Goal: Complete application form

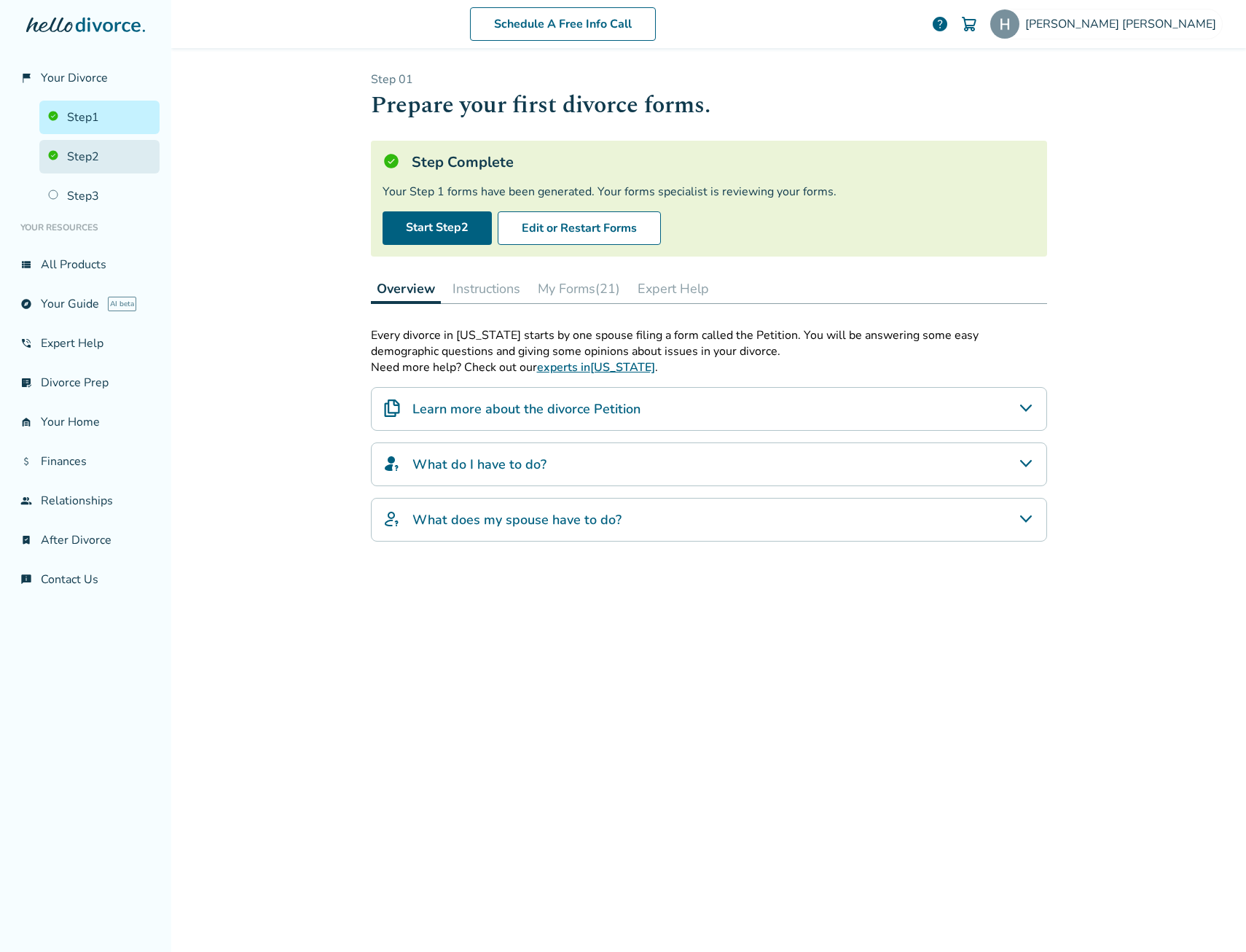
click at [104, 158] on link "Step 2" at bounding box center [99, 157] width 120 height 33
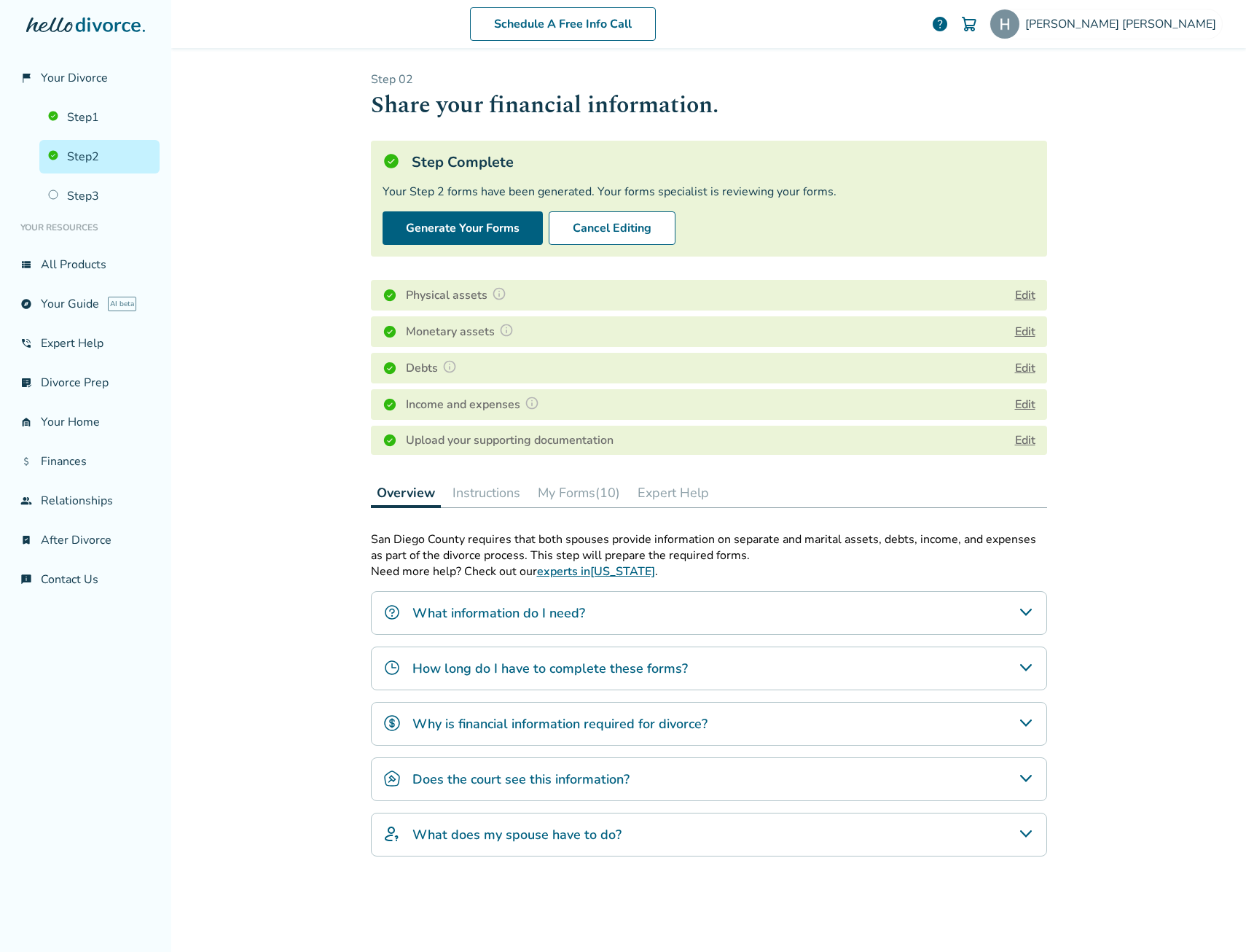
click at [777, 375] on div "Debts Edit" at bounding box center [709, 368] width 676 height 30
click at [420, 369] on h4 "Debts" at bounding box center [433, 368] width 55 height 19
click at [1023, 328] on button "Edit" at bounding box center [1025, 332] width 21 height 18
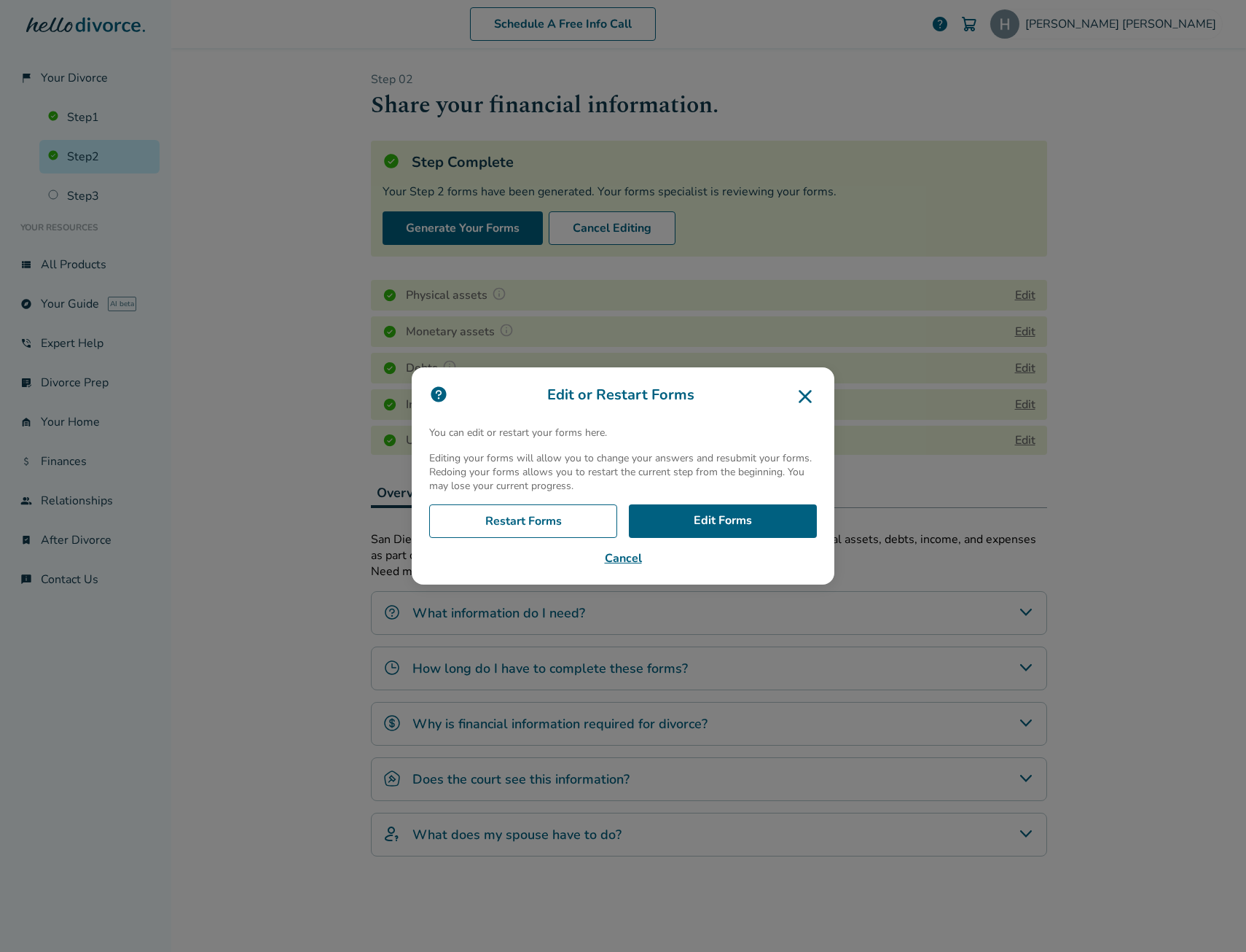
click at [802, 397] on icon at bounding box center [804, 396] width 23 height 23
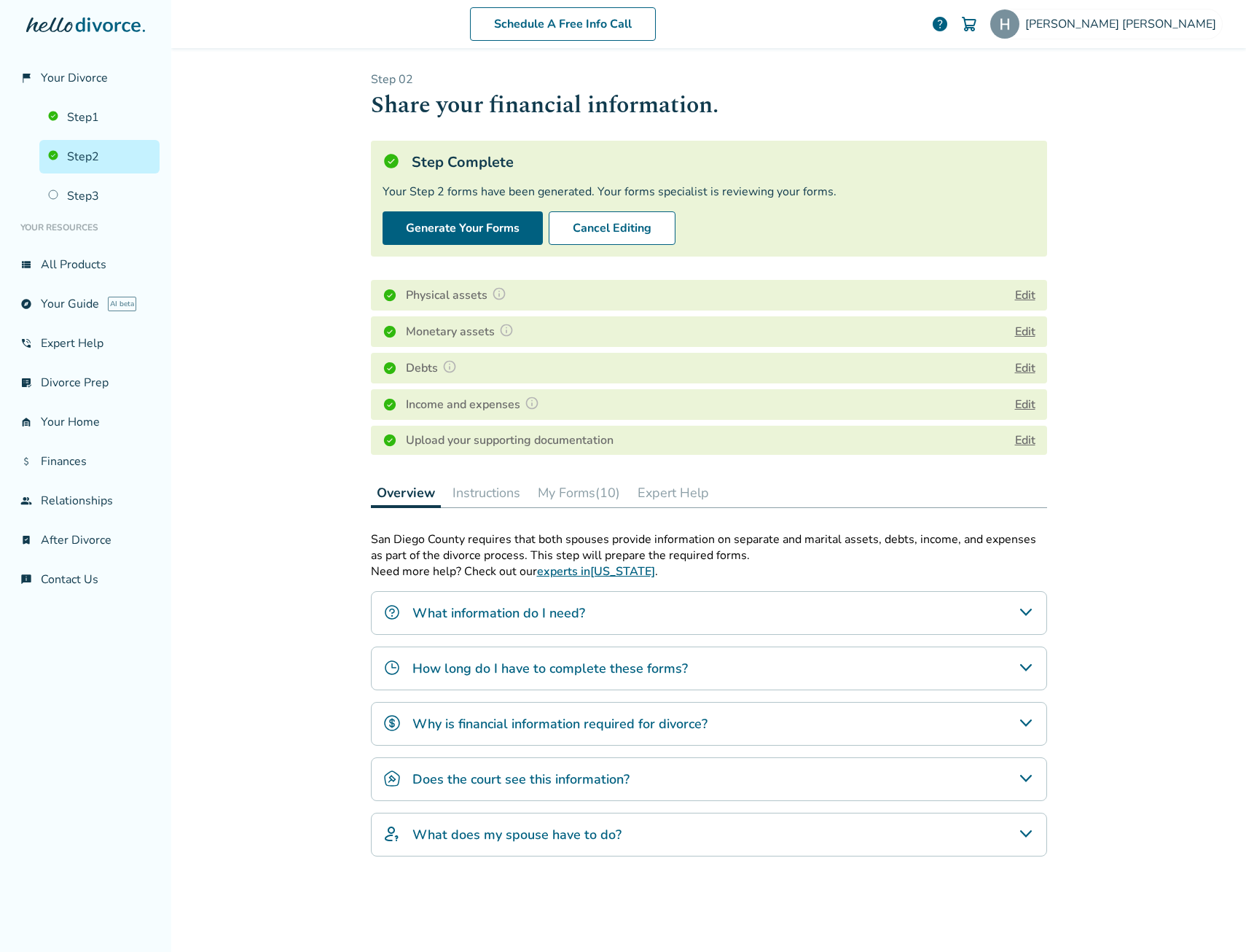
click at [1020, 292] on button "Edit" at bounding box center [1025, 295] width 21 height 18
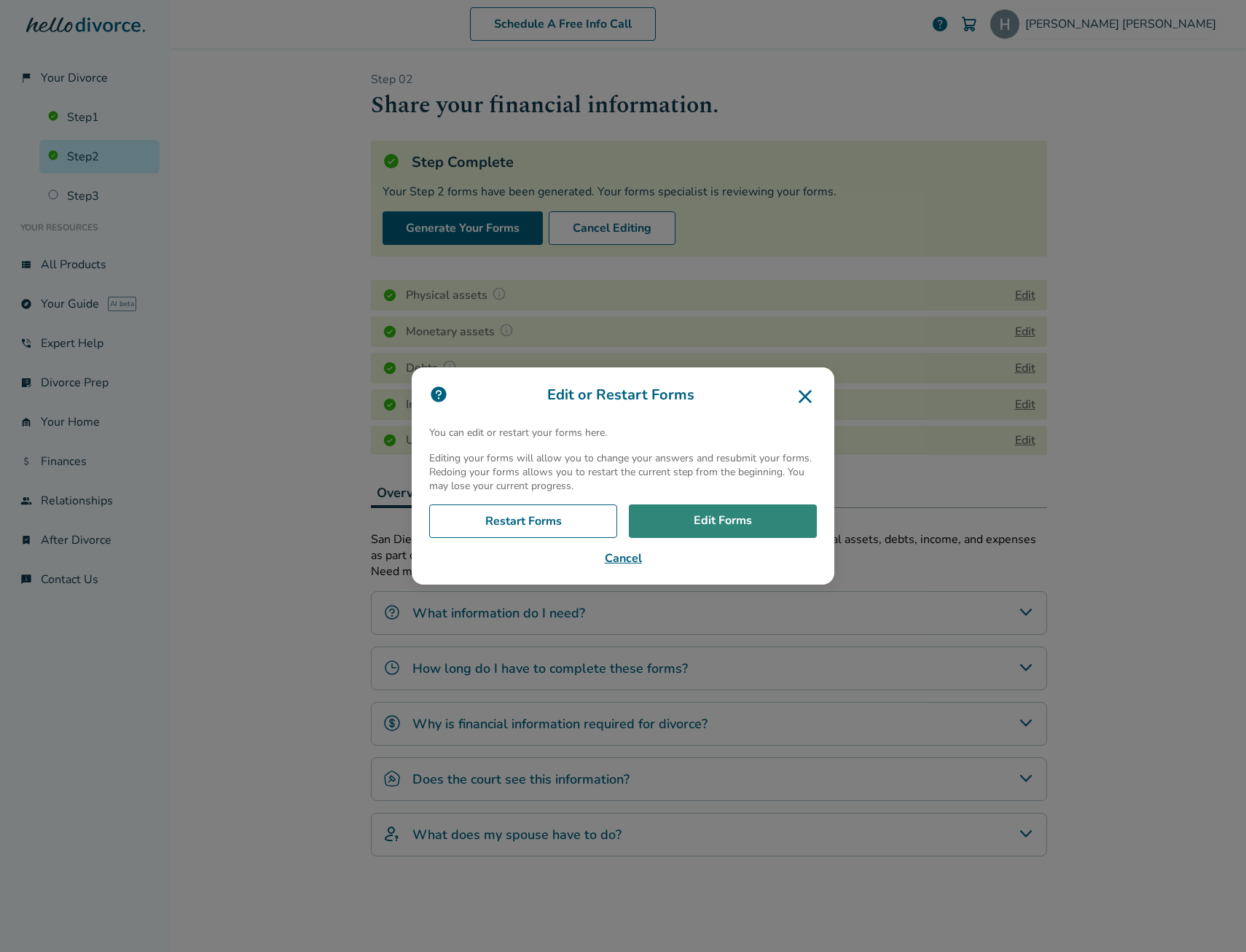
click at [741, 518] on link "Edit Forms" at bounding box center [723, 521] width 188 height 33
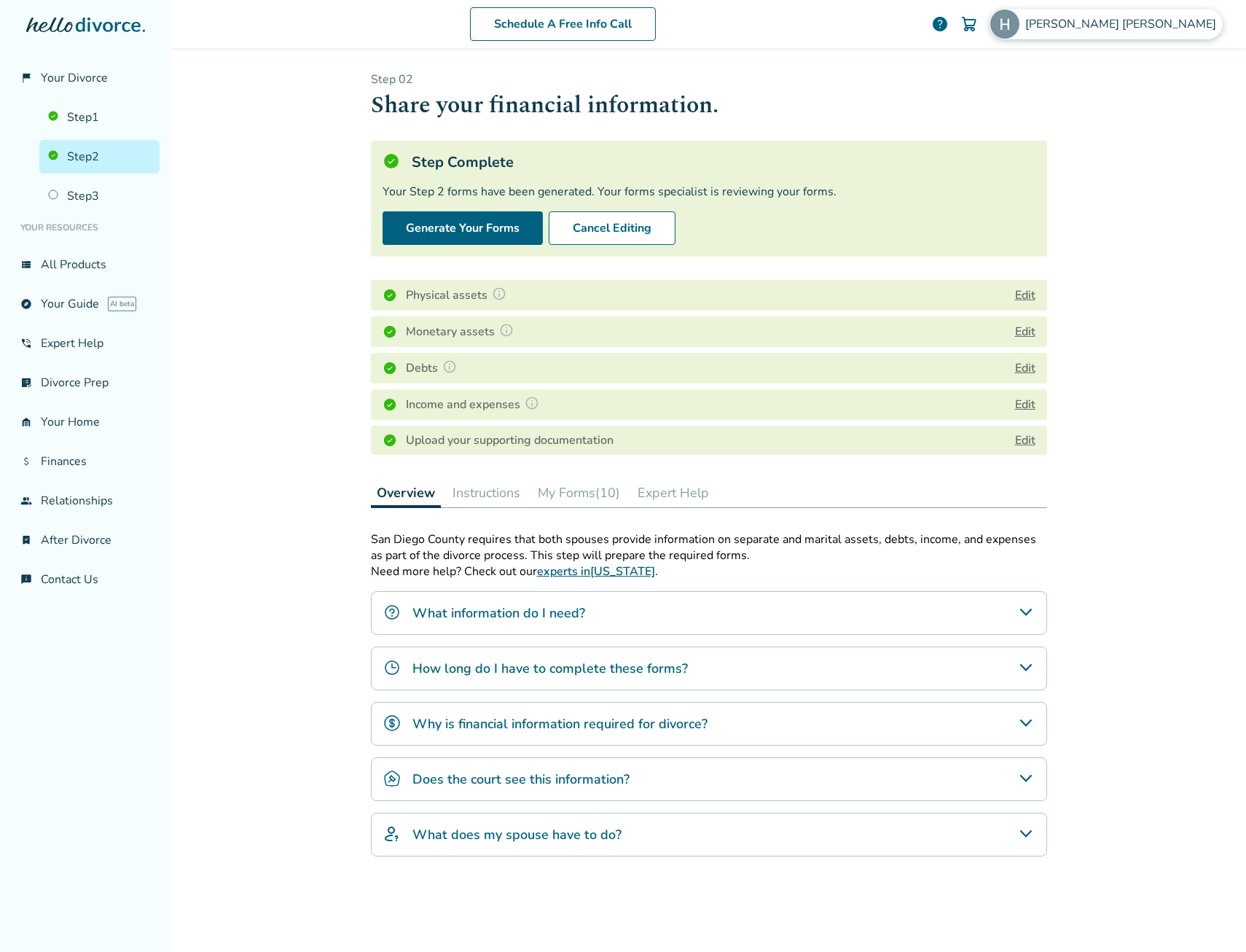
click at [1175, 23] on span "Hilary Walker" at bounding box center [1123, 24] width 197 height 16
click at [1065, 231] on button "Sign Out" at bounding box center [1055, 242] width 55 height 22
